Goal: Participate in discussion: Engage in conversation with other users on a specific topic

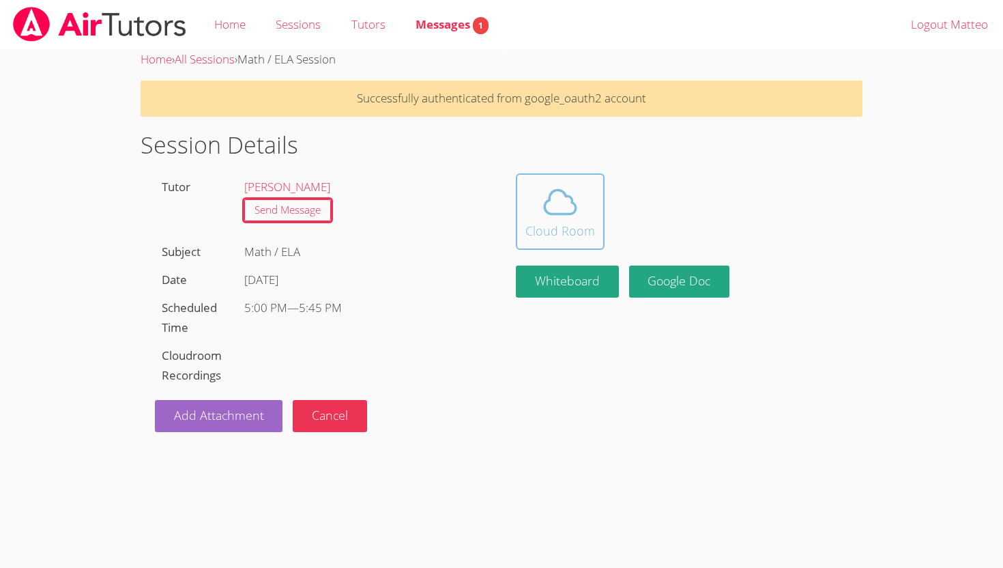
click at [592, 227] on div "Cloud Room" at bounding box center [560, 230] width 70 height 19
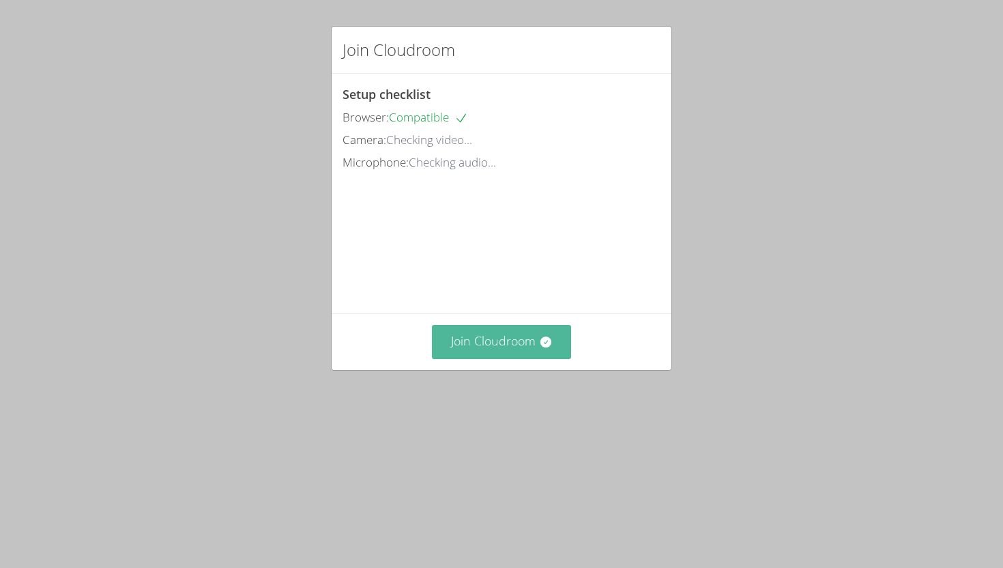
click at [477, 335] on button "Join Cloudroom" at bounding box center [502, 341] width 140 height 33
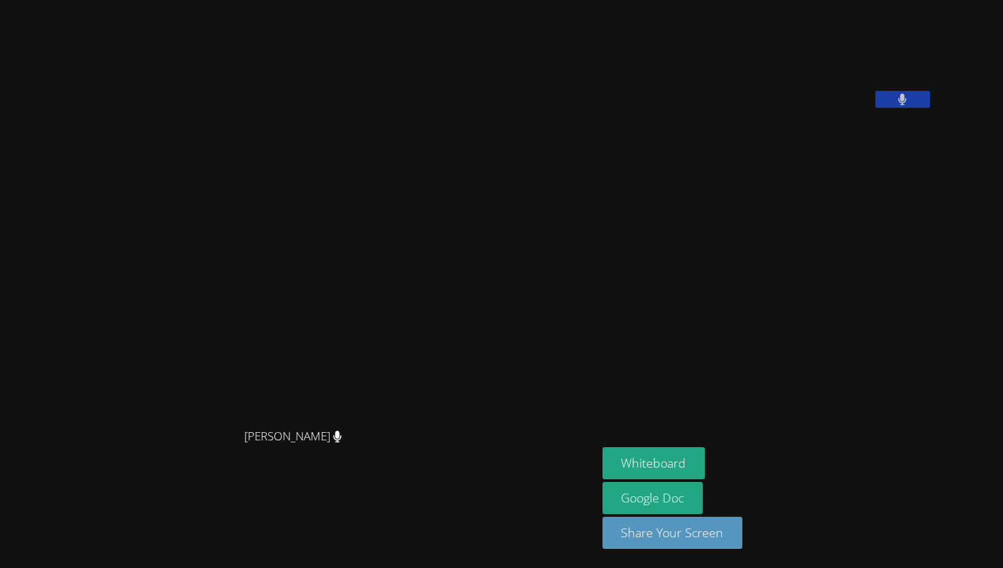
click at [244, 281] on video at bounding box center [298, 257] width 205 height 330
click at [706, 460] on button "Whiteboard" at bounding box center [654, 463] width 103 height 32
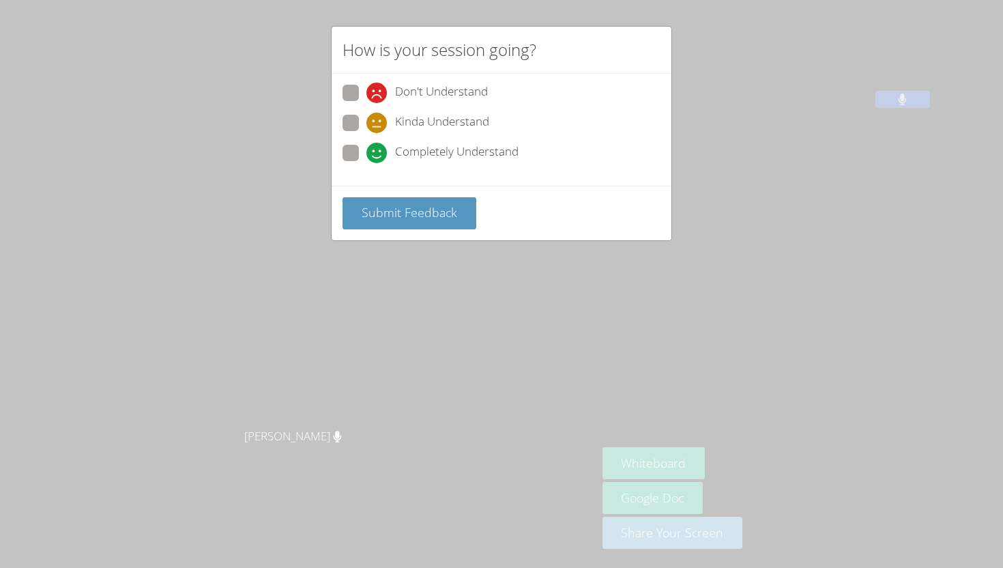
click at [482, 274] on div "How is your session going? Don't Understand Kinda Understand Completely Underst…" at bounding box center [501, 284] width 1003 height 568
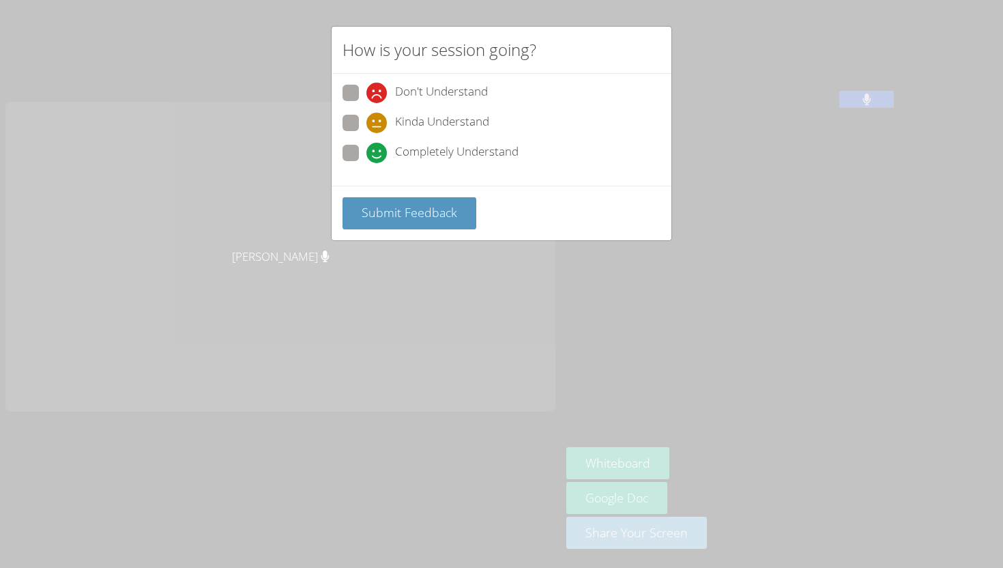
click at [366, 163] on span at bounding box center [366, 163] width 0 height 0
click at [366, 146] on input "Completely Understand" at bounding box center [372, 151] width 12 height 12
radio input "true"
click at [395, 218] on span "Submit Feedback" at bounding box center [410, 212] width 96 height 16
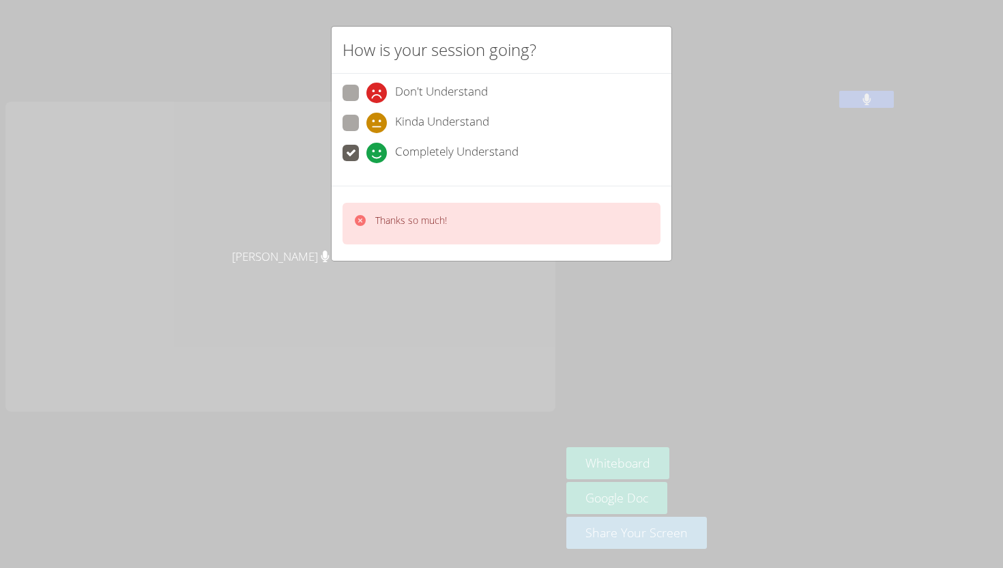
click at [499, 248] on div "Thanks so much!" at bounding box center [502, 223] width 340 height 75
click at [528, 278] on div "How is your session going? Don't Understand Kinda Understand Completely Underst…" at bounding box center [501, 284] width 1003 height 568
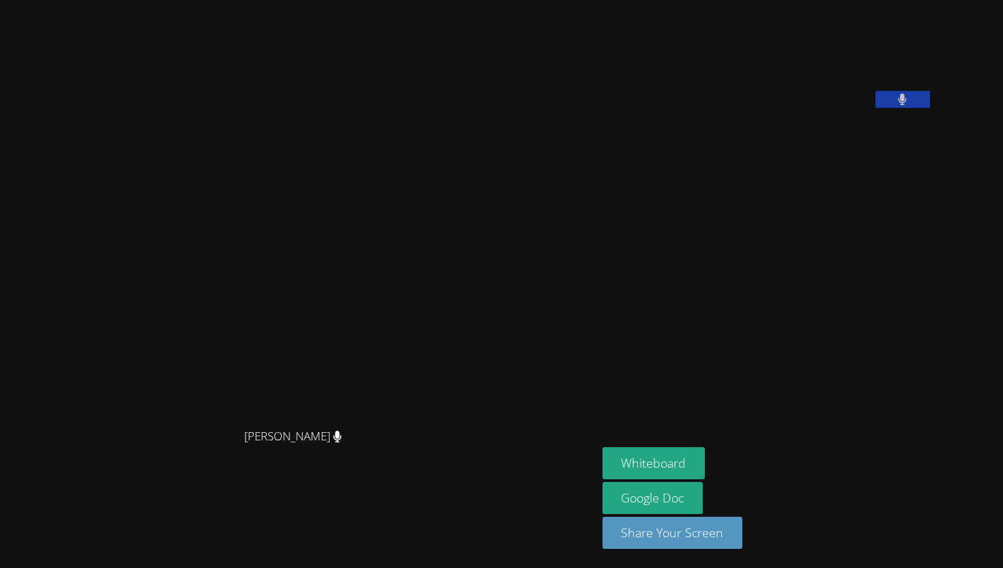
drag, startPoint x: 867, startPoint y: 126, endPoint x: 705, endPoint y: 126, distance: 161.7
click at [807, 108] on video at bounding box center [705, 56] width 205 height 102
click at [474, 66] on div "Tyler Baker Tyler Baker" at bounding box center [298, 283] width 586 height 557
